Goal: Transaction & Acquisition: Purchase product/service

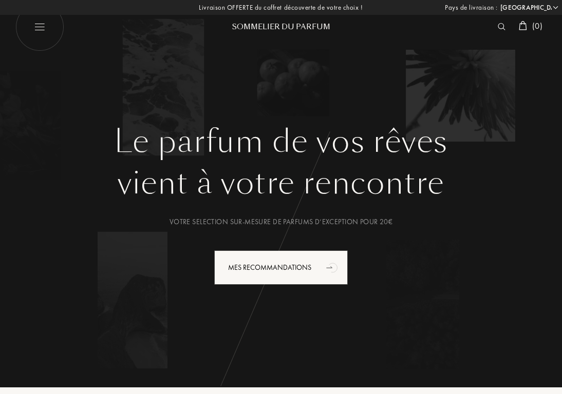
select select "FR"
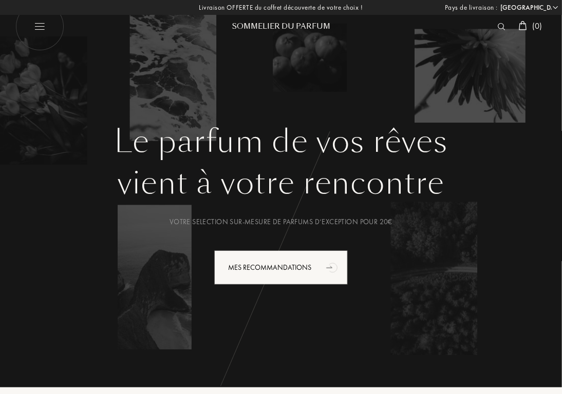
click at [501, 26] on img at bounding box center [502, 26] width 8 height 7
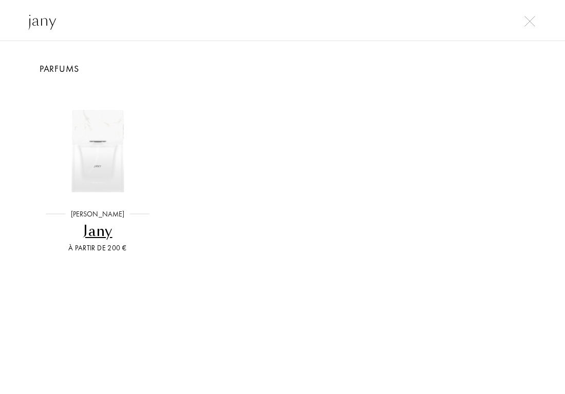
type input "jany"
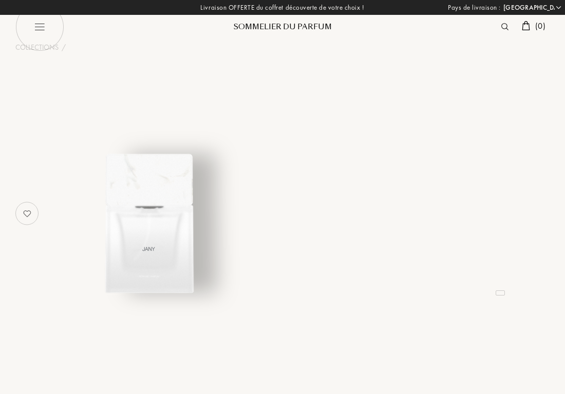
select select "FR"
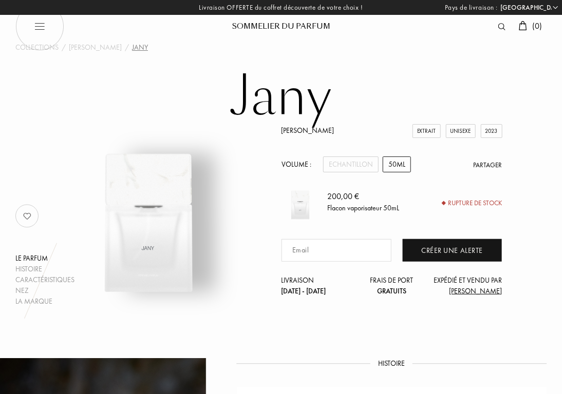
click at [503, 29] on img at bounding box center [501, 26] width 7 height 7
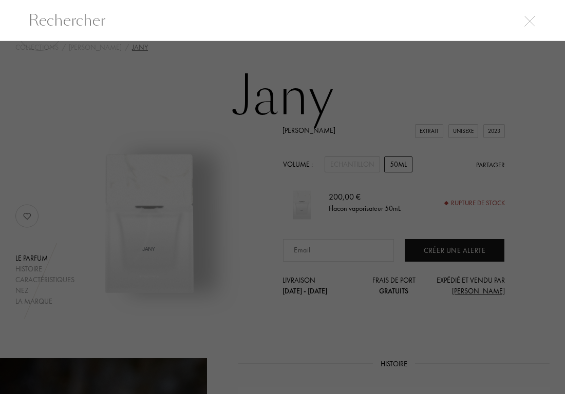
click at [91, 61] on div at bounding box center [282, 218] width 565 height 354
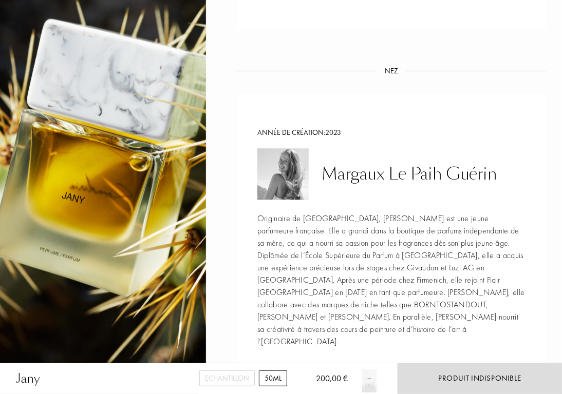
scroll to position [842, 0]
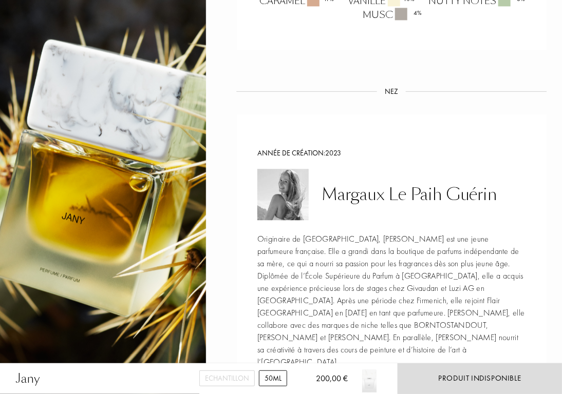
click at [439, 201] on div "Margaux Le Paih Guérin" at bounding box center [410, 195] width 176 height 20
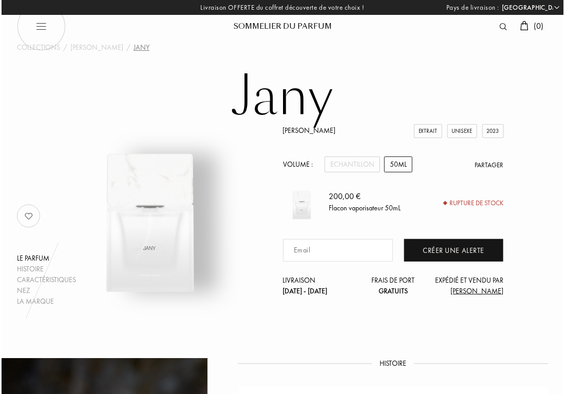
scroll to position [0, 0]
click at [494, 26] on div at bounding box center [504, 26] width 21 height 13
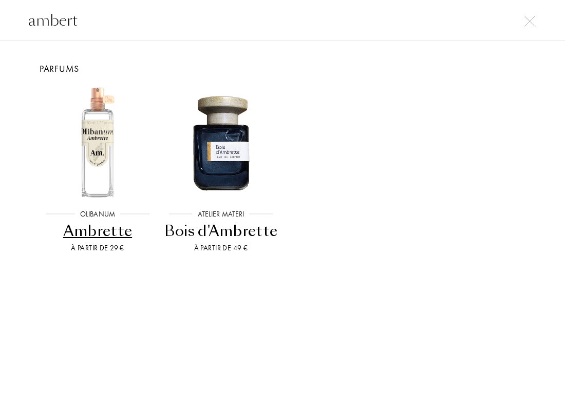
type input "ambert"
